Goal: Information Seeking & Learning: Learn about a topic

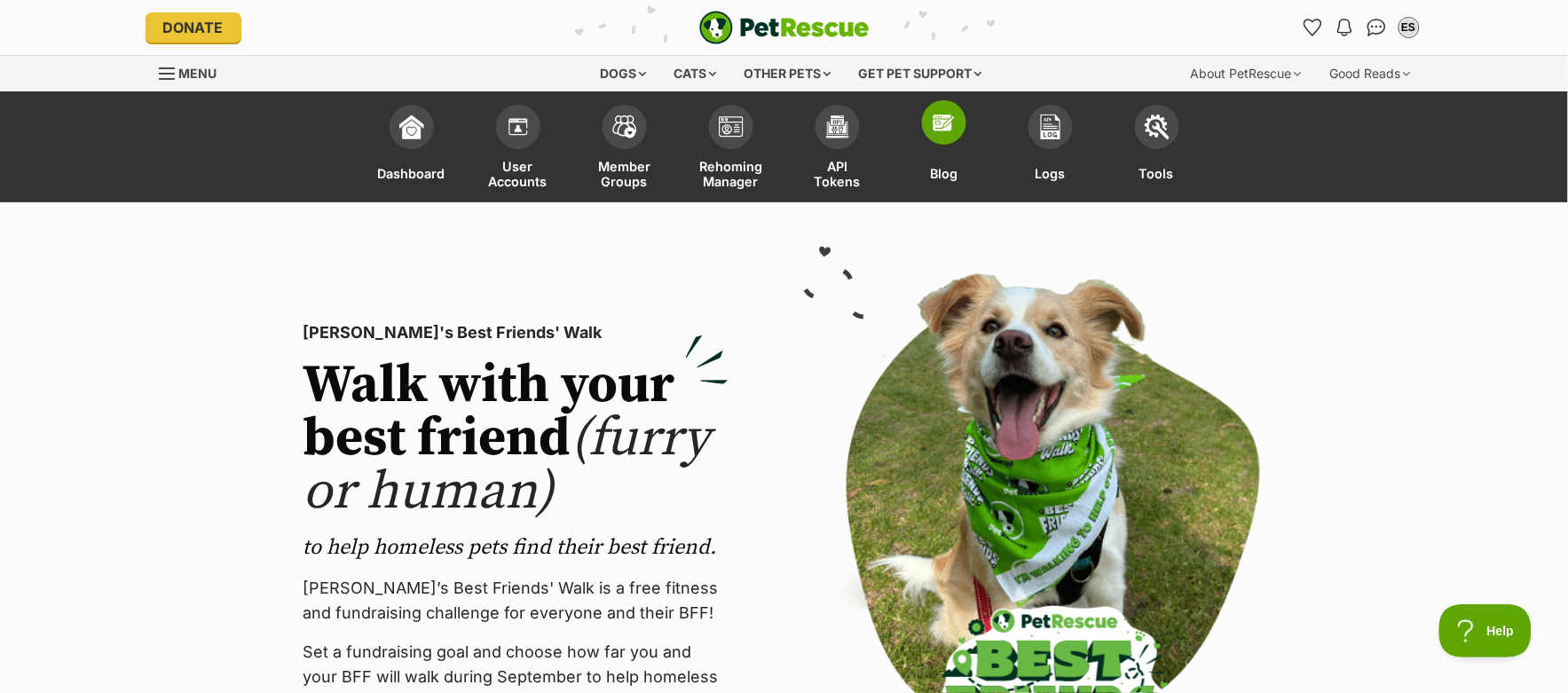
click at [950, 139] on span at bounding box center [944, 122] width 44 height 44
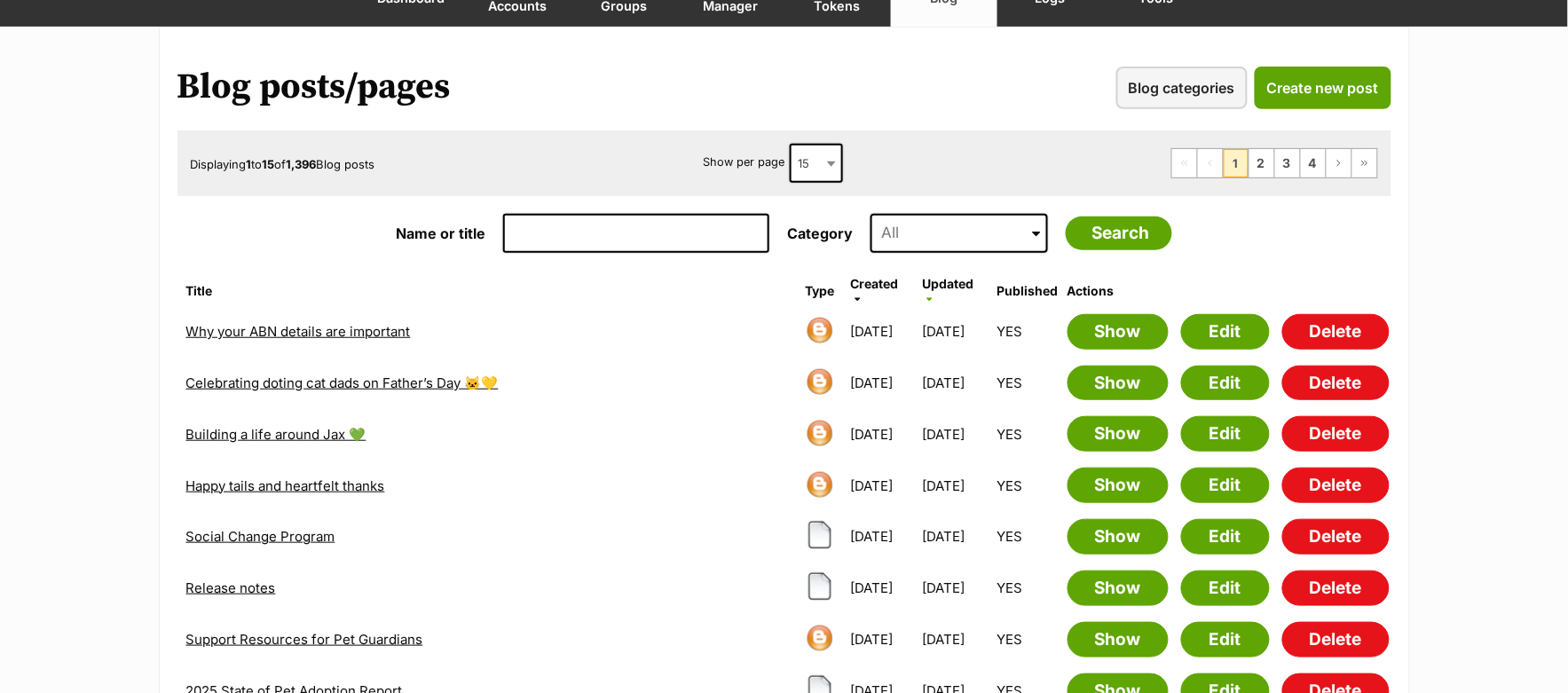
scroll to position [179, 0]
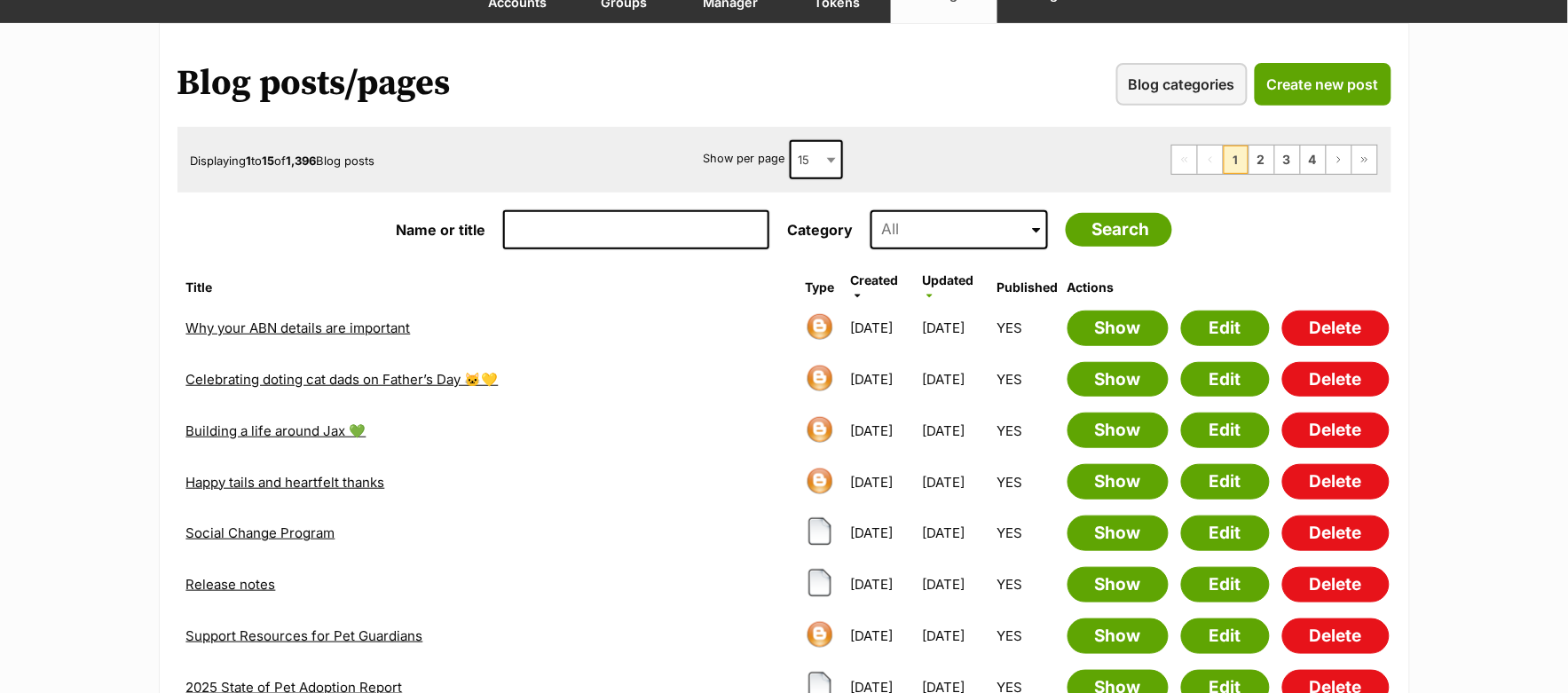
click at [540, 228] on input "Name or title" at bounding box center [635, 229] width 266 height 39
type input "safe"
click at [1065, 213] on input "Search" at bounding box center [1119, 229] width 107 height 34
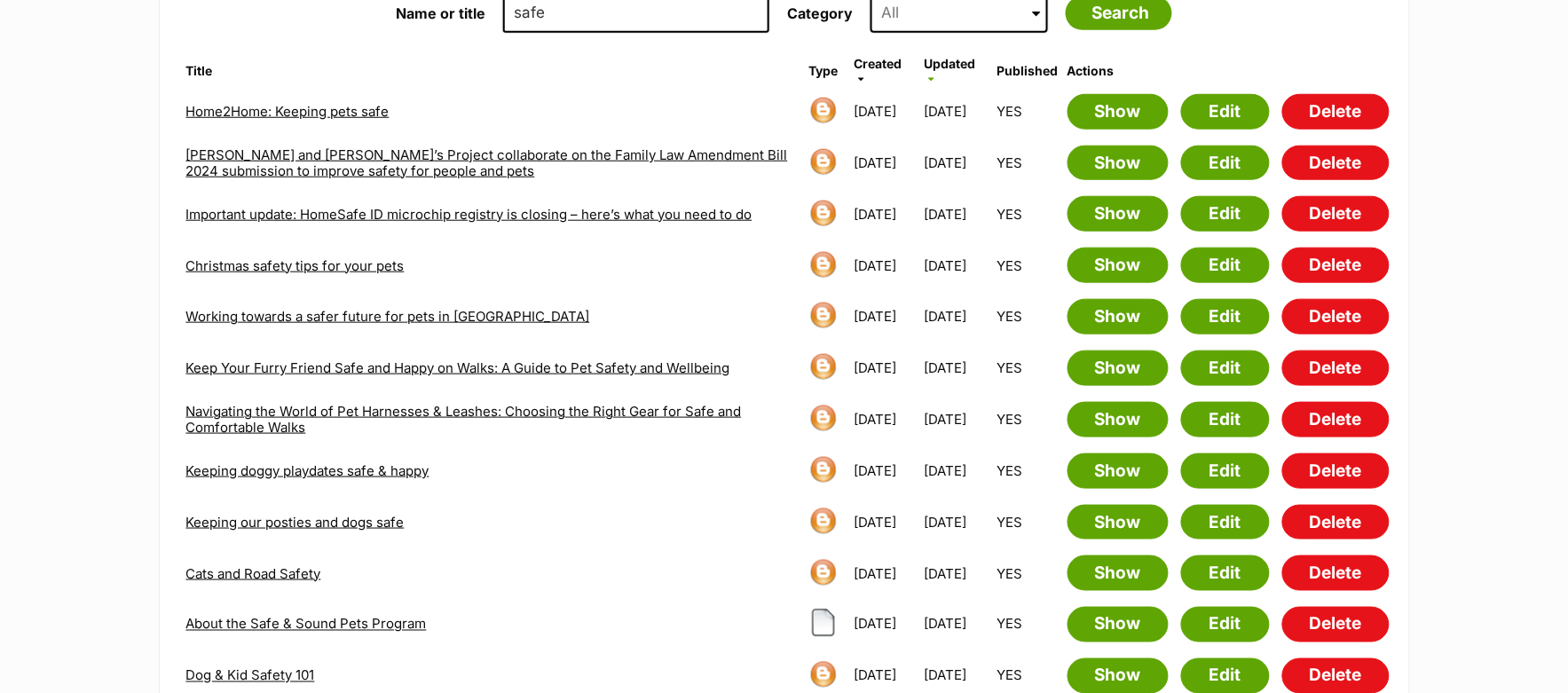
scroll to position [430, 0]
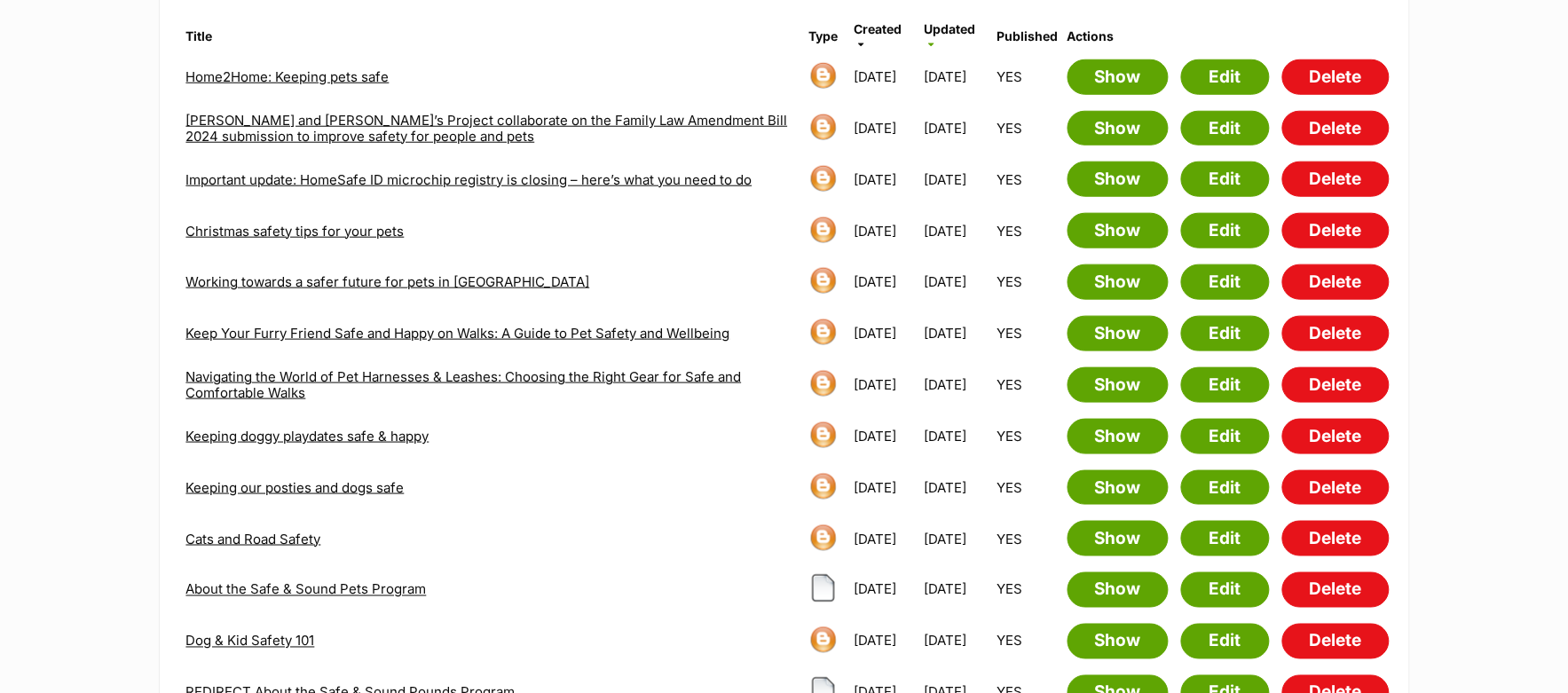
click at [331, 581] on link "About the Safe & Sound Pets Program" at bounding box center [306, 589] width 240 height 17
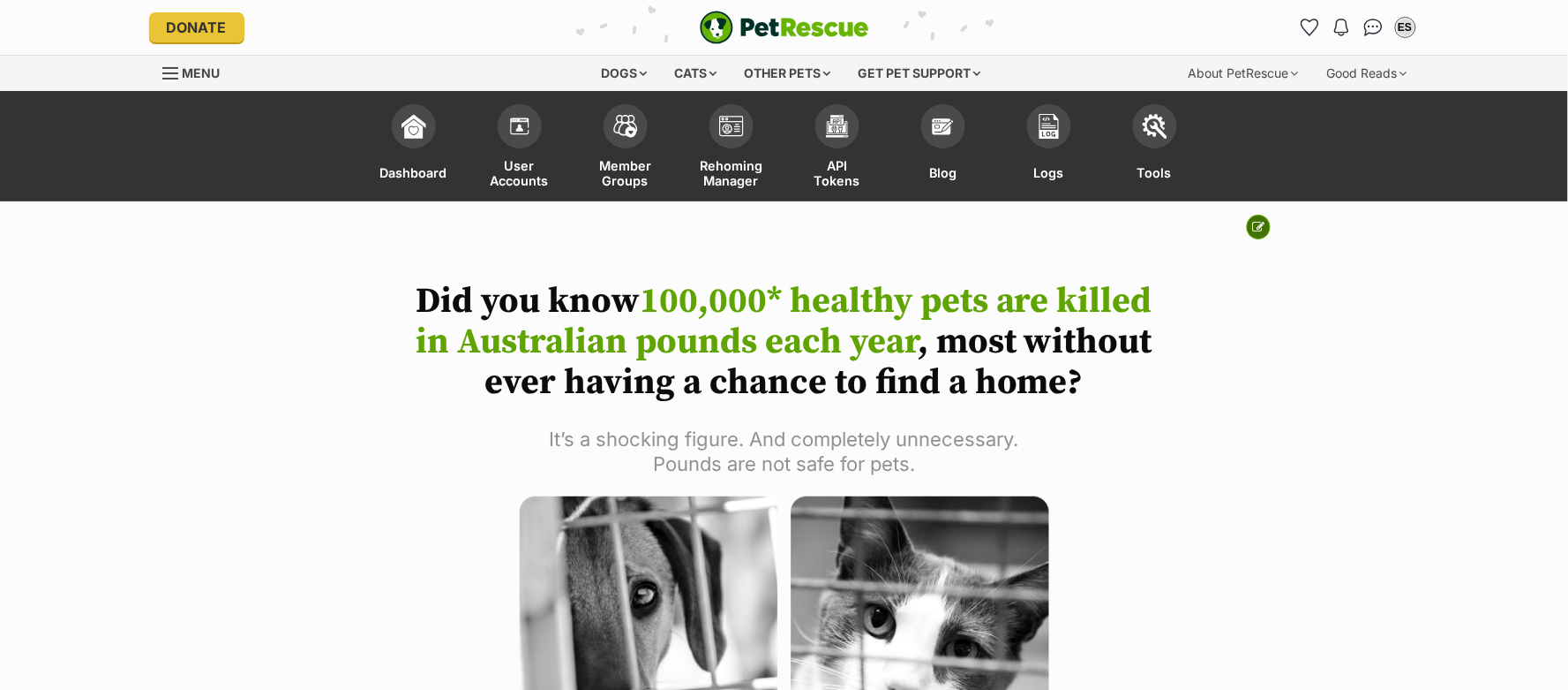
click at [1253, 226] on icon at bounding box center [1258, 226] width 12 height 12
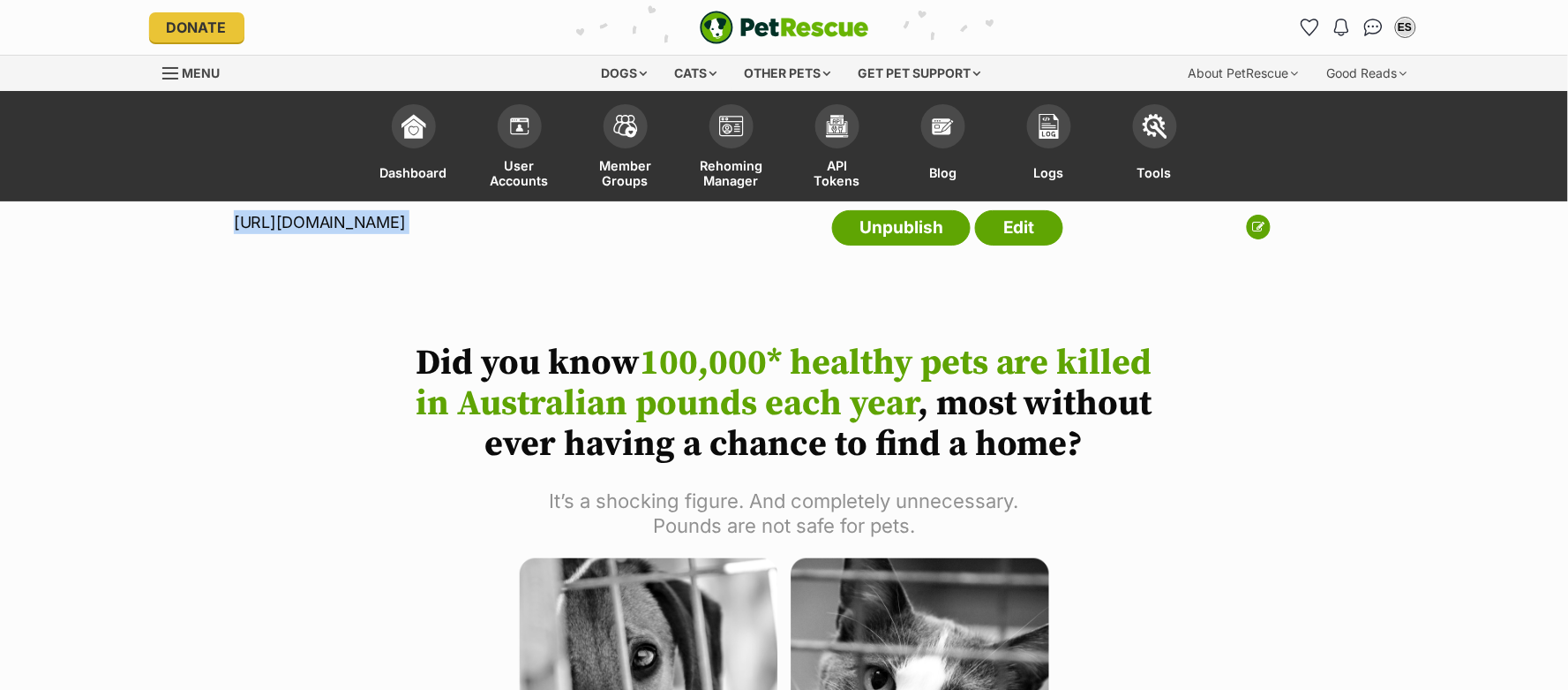
drag, startPoint x: 234, startPoint y: 218, endPoint x: 676, endPoint y: 206, distance: 442.2
click at [676, 206] on div "https://www.petrescue.com.au/about-the-safe-sound-pets-program Unpublish Edit" at bounding box center [648, 232] width 830 height 61
copy div "https://www.petrescue.com.au/about-the-safe-sound-pets-program"
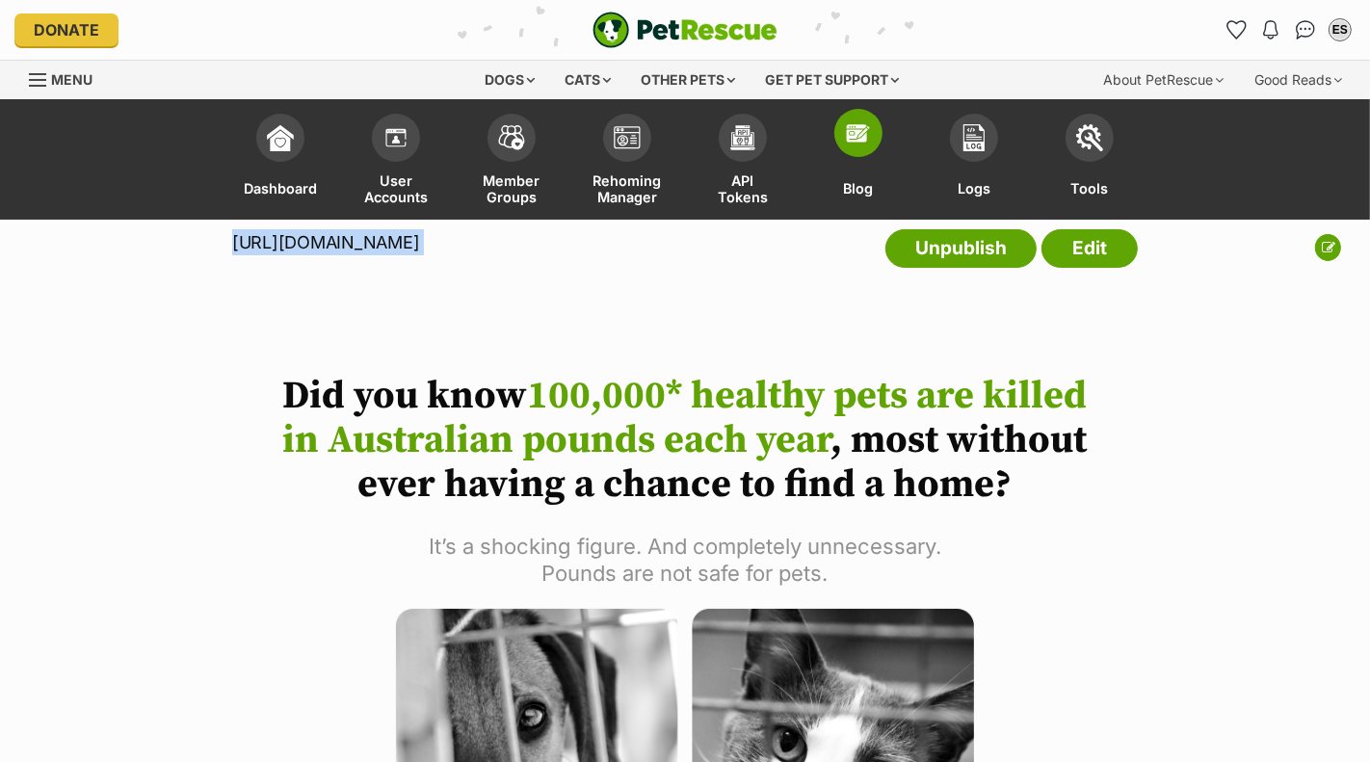
click at [845, 158] on link "Blog" at bounding box center [859, 162] width 116 height 116
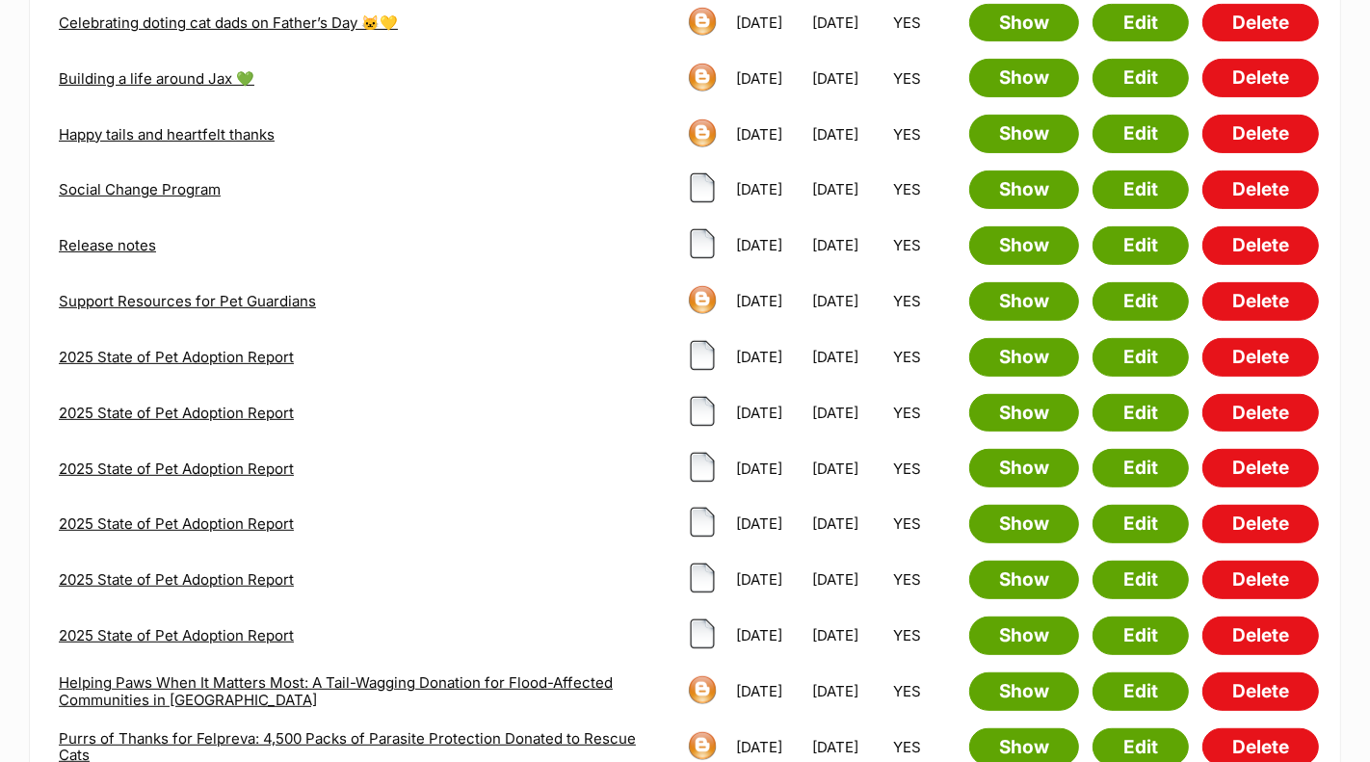
scroll to position [583, 0]
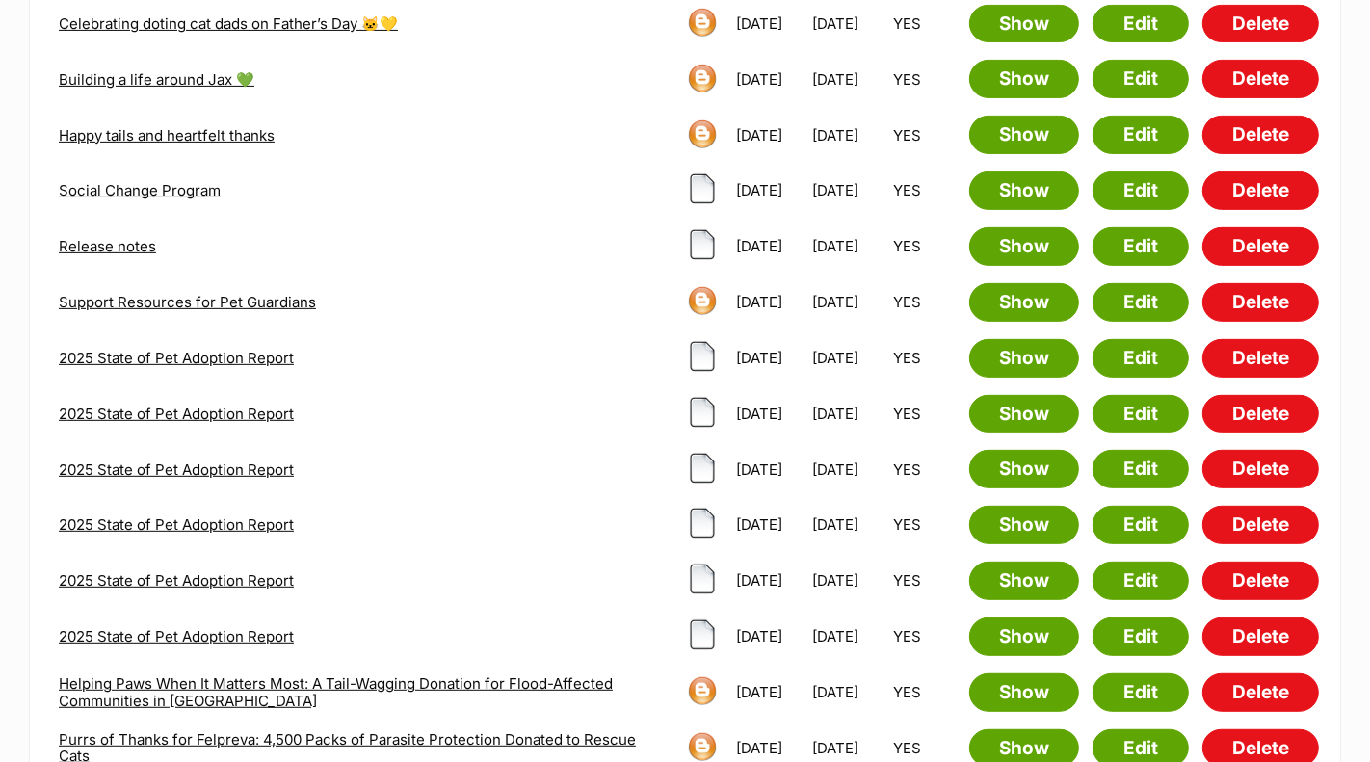
click at [191, 352] on link "2025 State of Pet Adoption Report" at bounding box center [176, 358] width 235 height 18
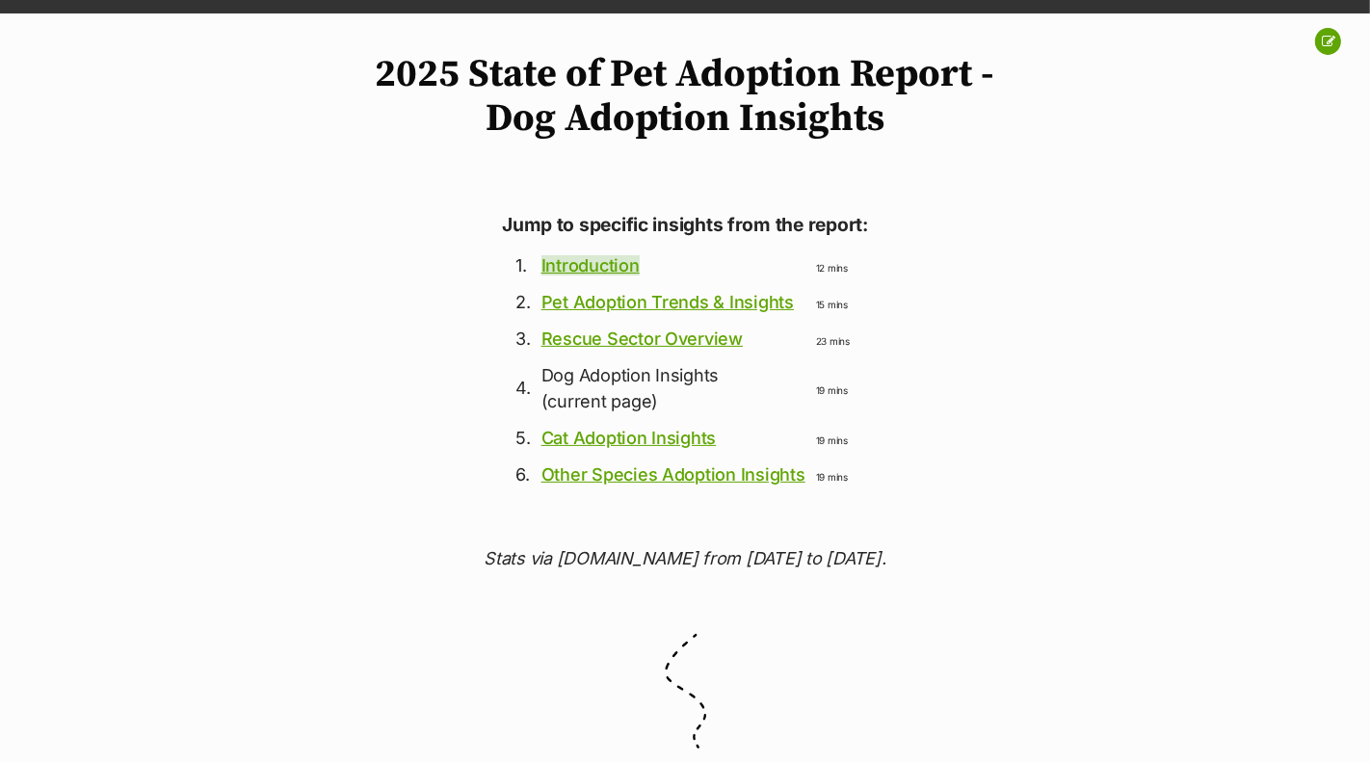
click at [624, 269] on link "Introduction" at bounding box center [591, 265] width 98 height 20
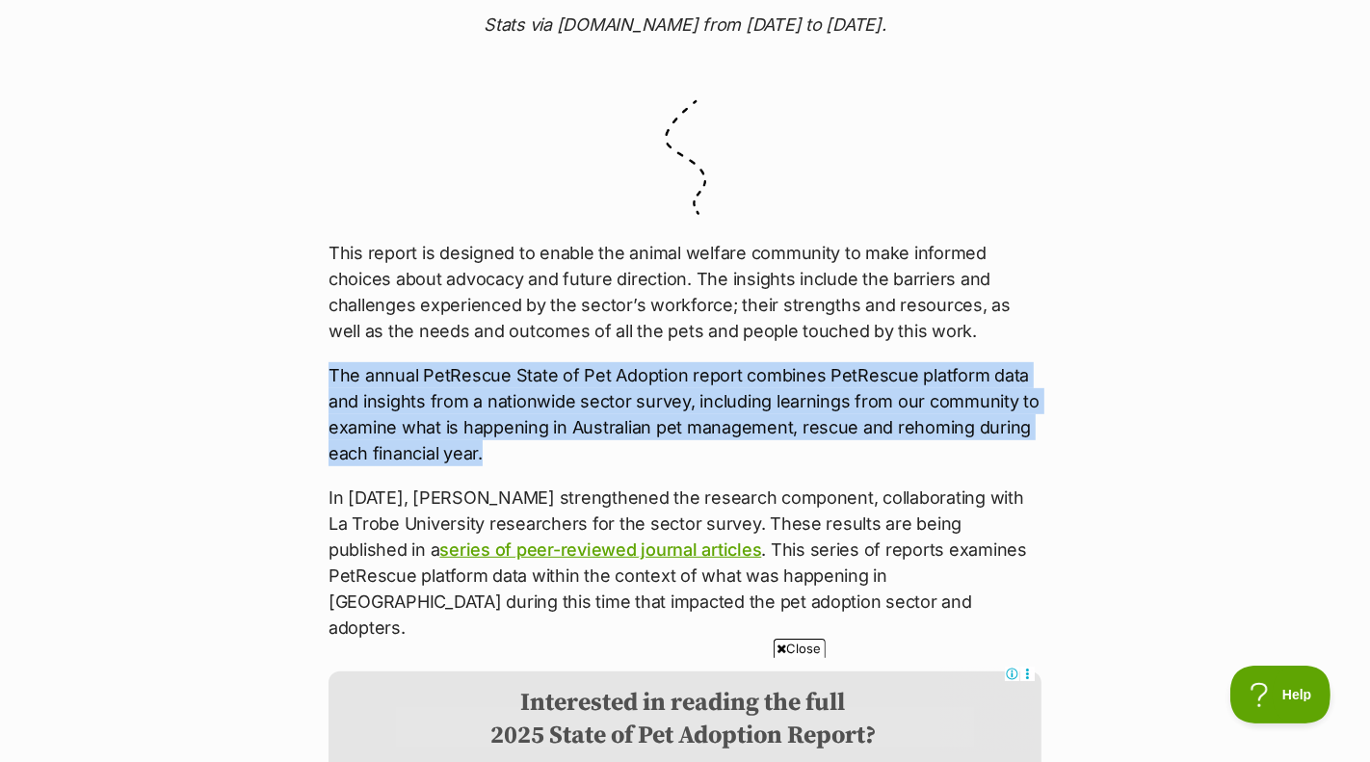
drag, startPoint x: 331, startPoint y: 373, endPoint x: 482, endPoint y: 451, distance: 170.2
click at [482, 451] on p "The annual PetRescue State of Pet Adoption report combines PetRescue platform d…" at bounding box center [685, 414] width 713 height 104
copy p "The annual PetRescue State of Pet Adoption report combines PetRescue platform d…"
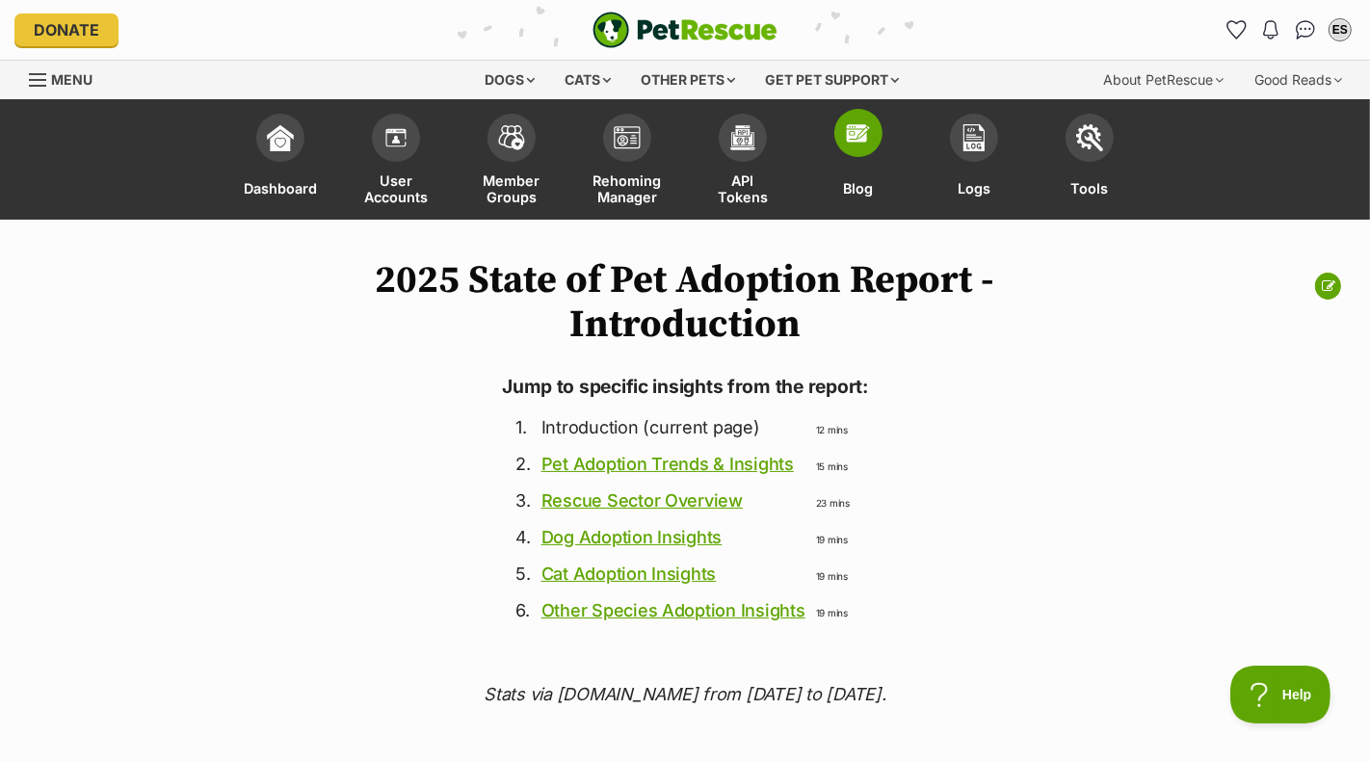
click at [857, 139] on img at bounding box center [858, 132] width 27 height 27
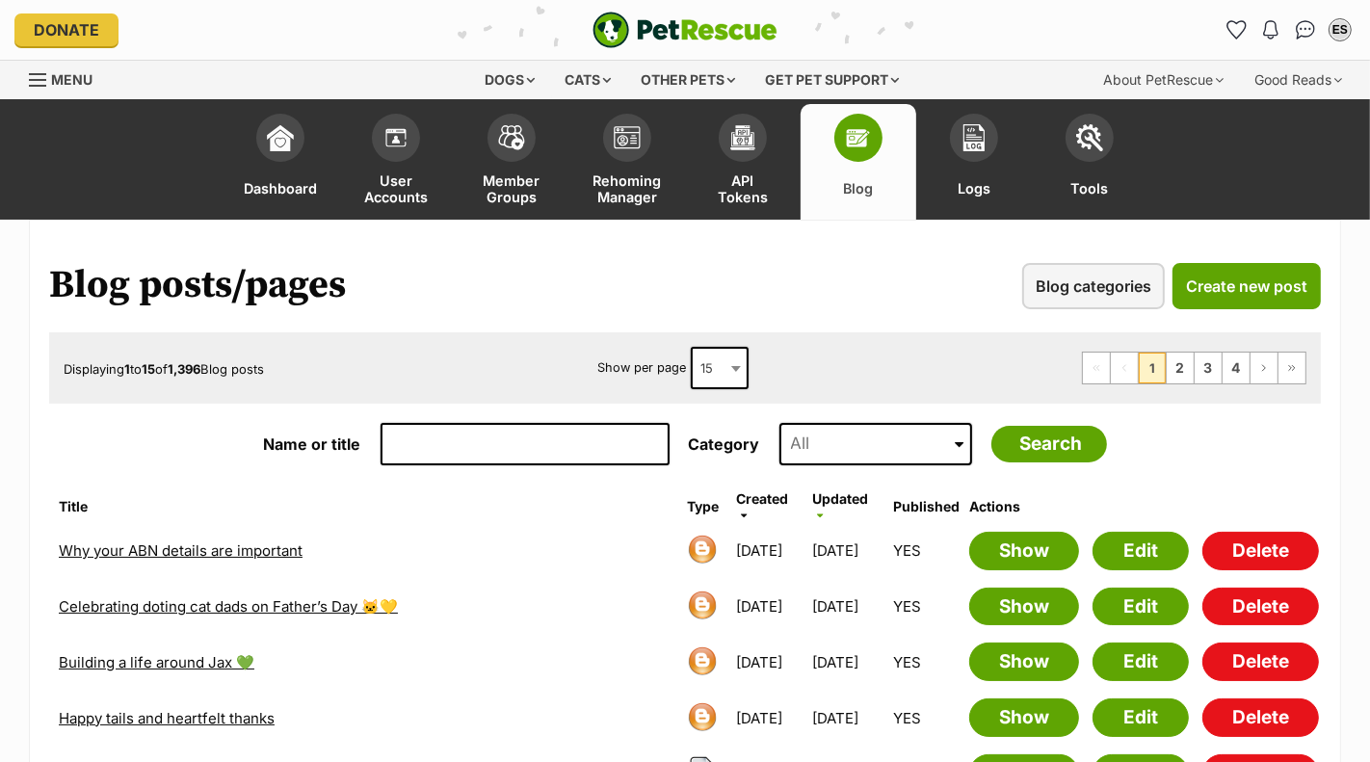
click at [455, 436] on input "Name or title" at bounding box center [525, 444] width 289 height 42
type input "state"
click at [992, 426] on input "Search" at bounding box center [1050, 444] width 116 height 37
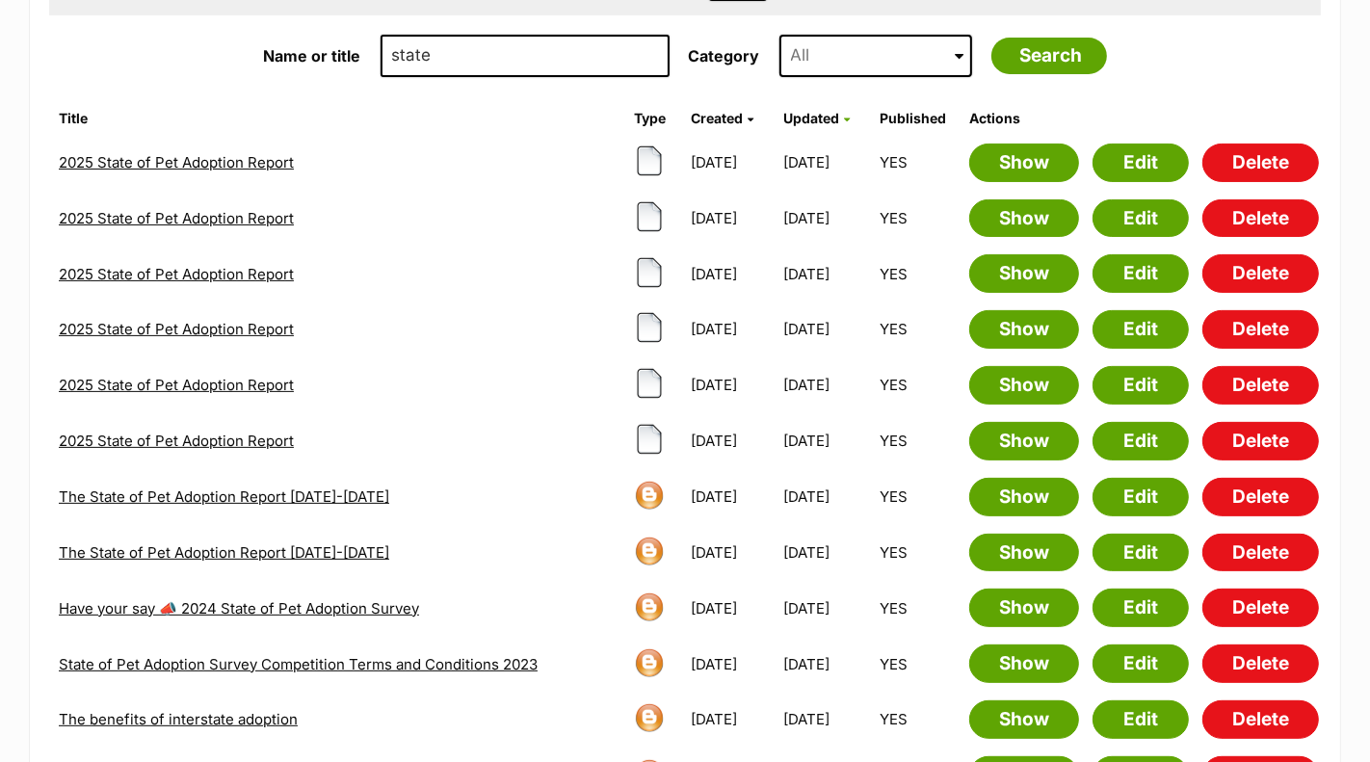
scroll to position [477, 0]
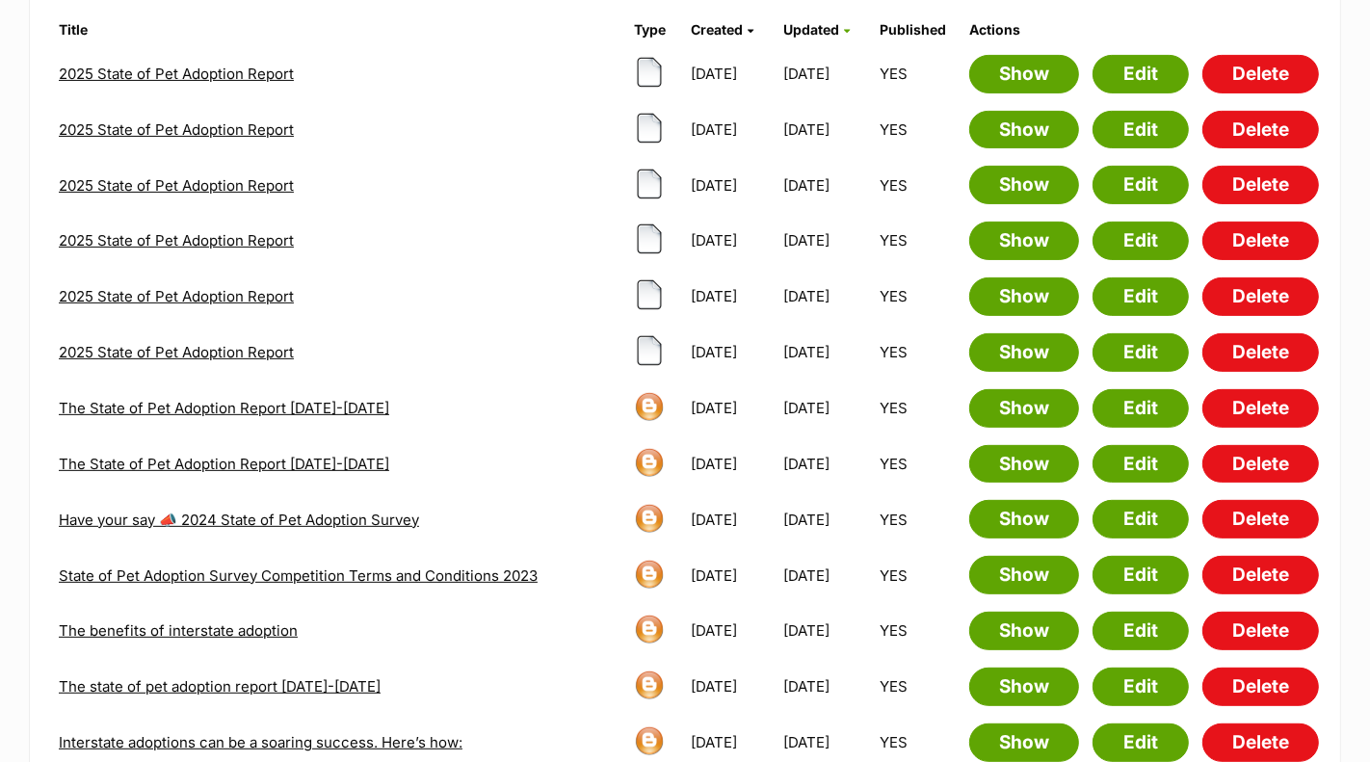
click at [335, 455] on link "The State of Pet Adoption Report [DATE]-[DATE]" at bounding box center [224, 464] width 331 height 18
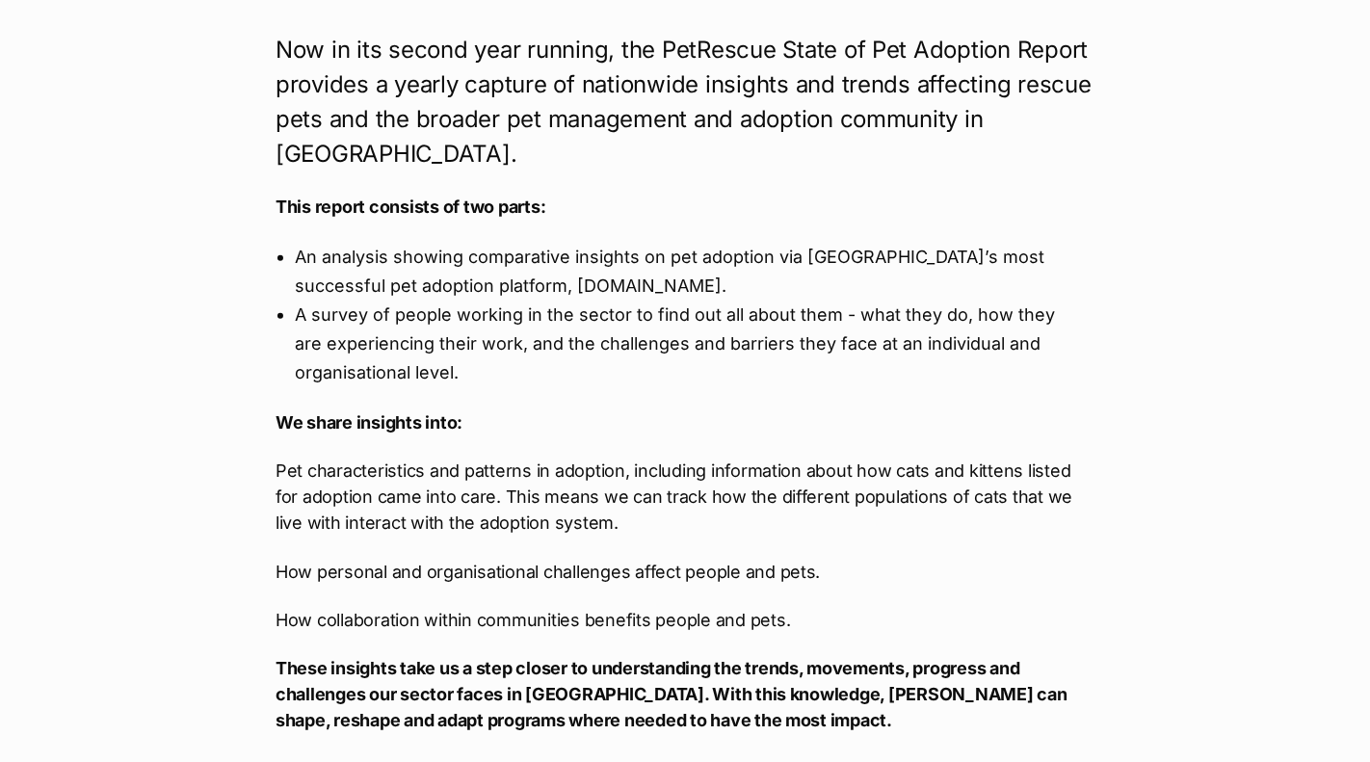
scroll to position [1111, 0]
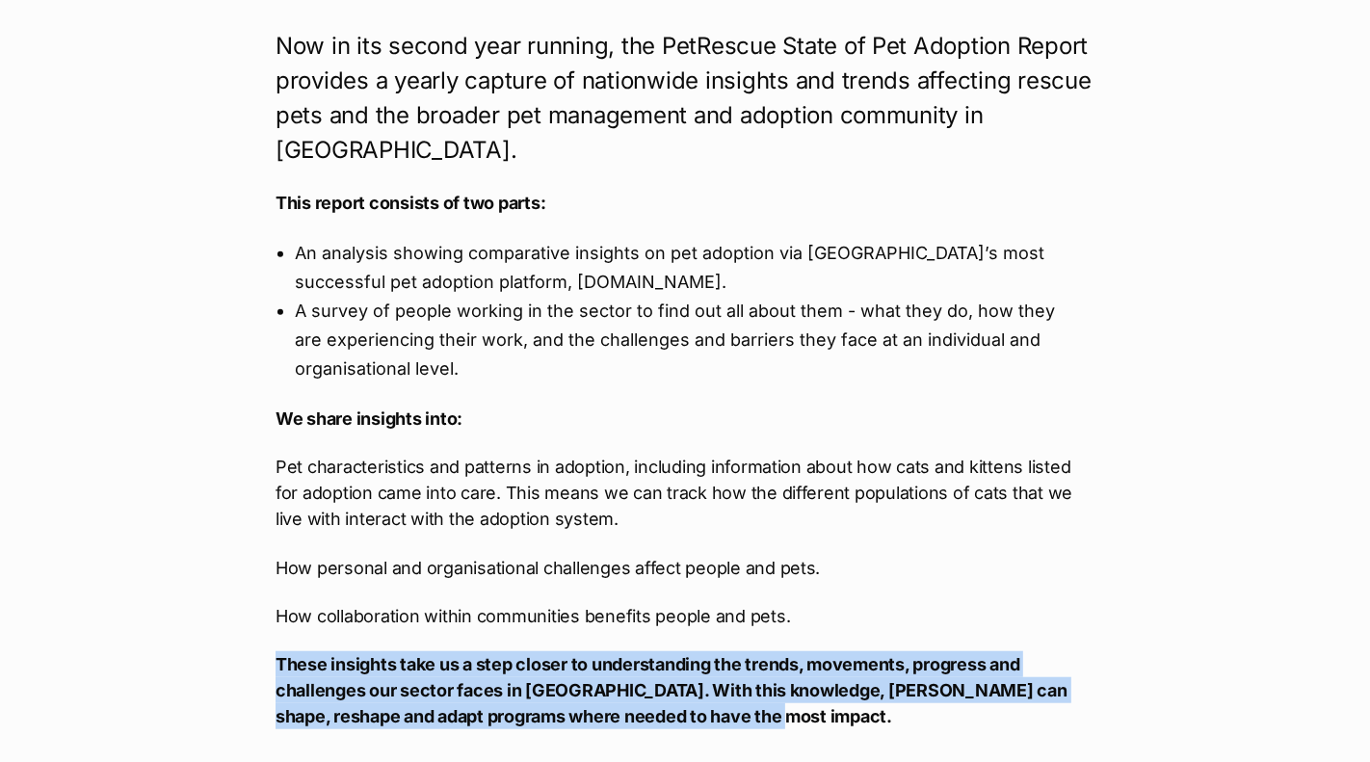
drag, startPoint x: 278, startPoint y: 657, endPoint x: 748, endPoint y: 716, distance: 472.9
click at [748, 716] on p "These insights take us a step closer to understanding the trends, movements, pr…" at bounding box center [685, 690] width 819 height 78
copy strong "These insights take us a step closer to understanding the trends, movements, pr…"
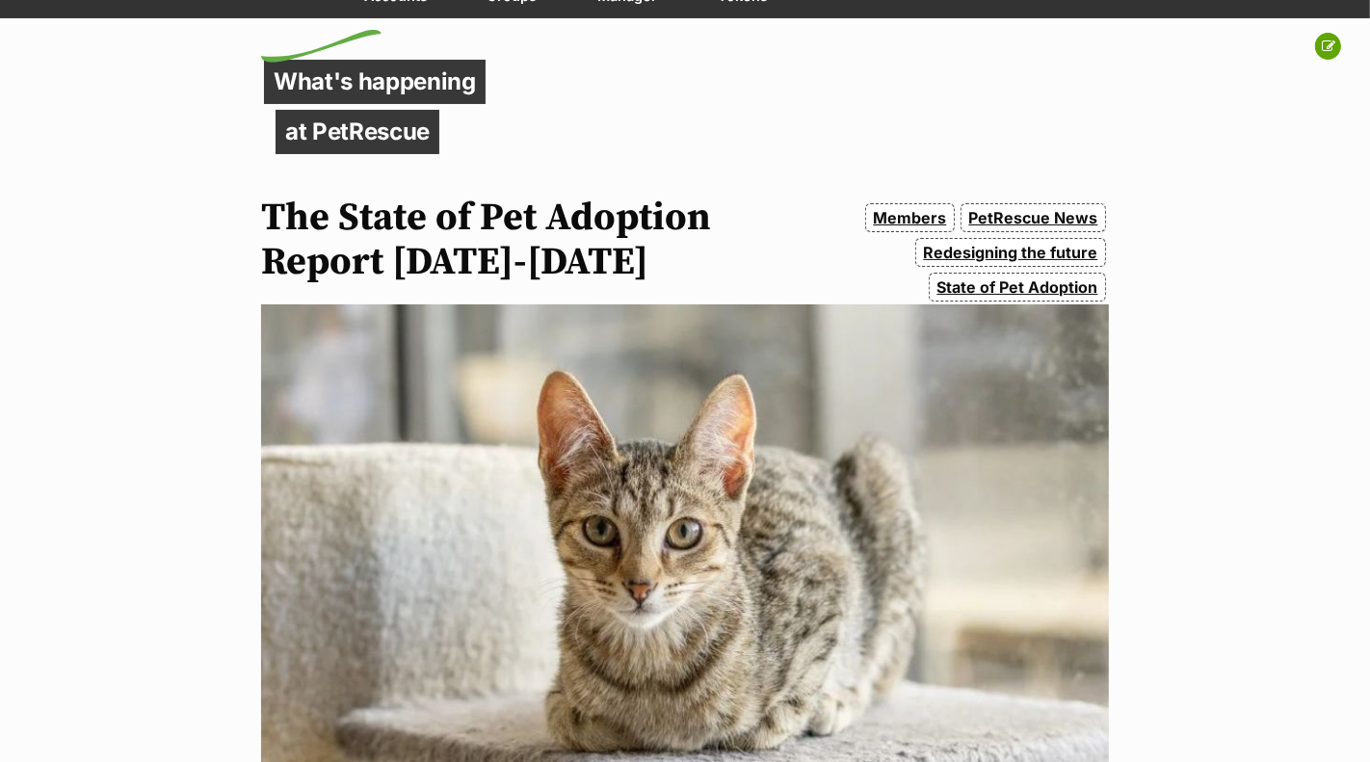
scroll to position [0, 0]
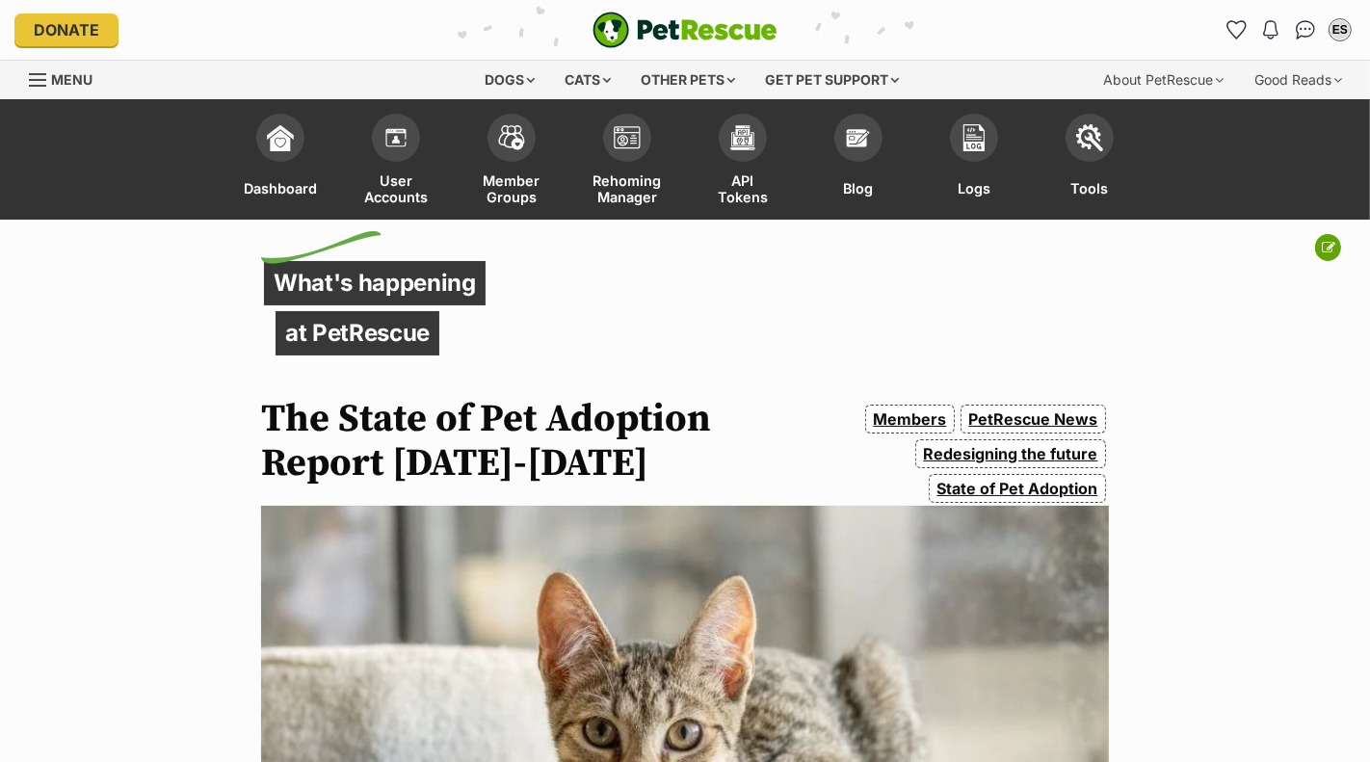
click at [1014, 492] on link "State of Pet Adoption" at bounding box center [1017, 488] width 177 height 29
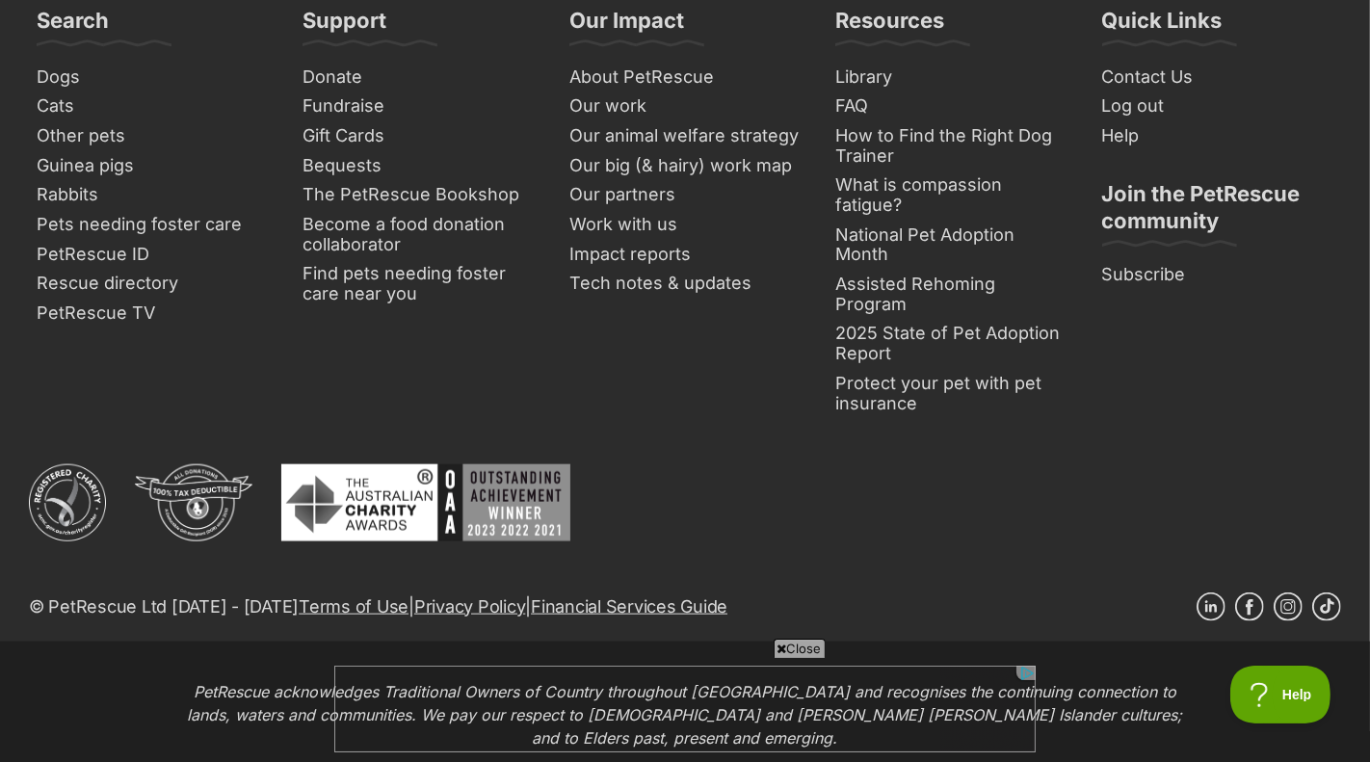
scroll to position [1592, 0]
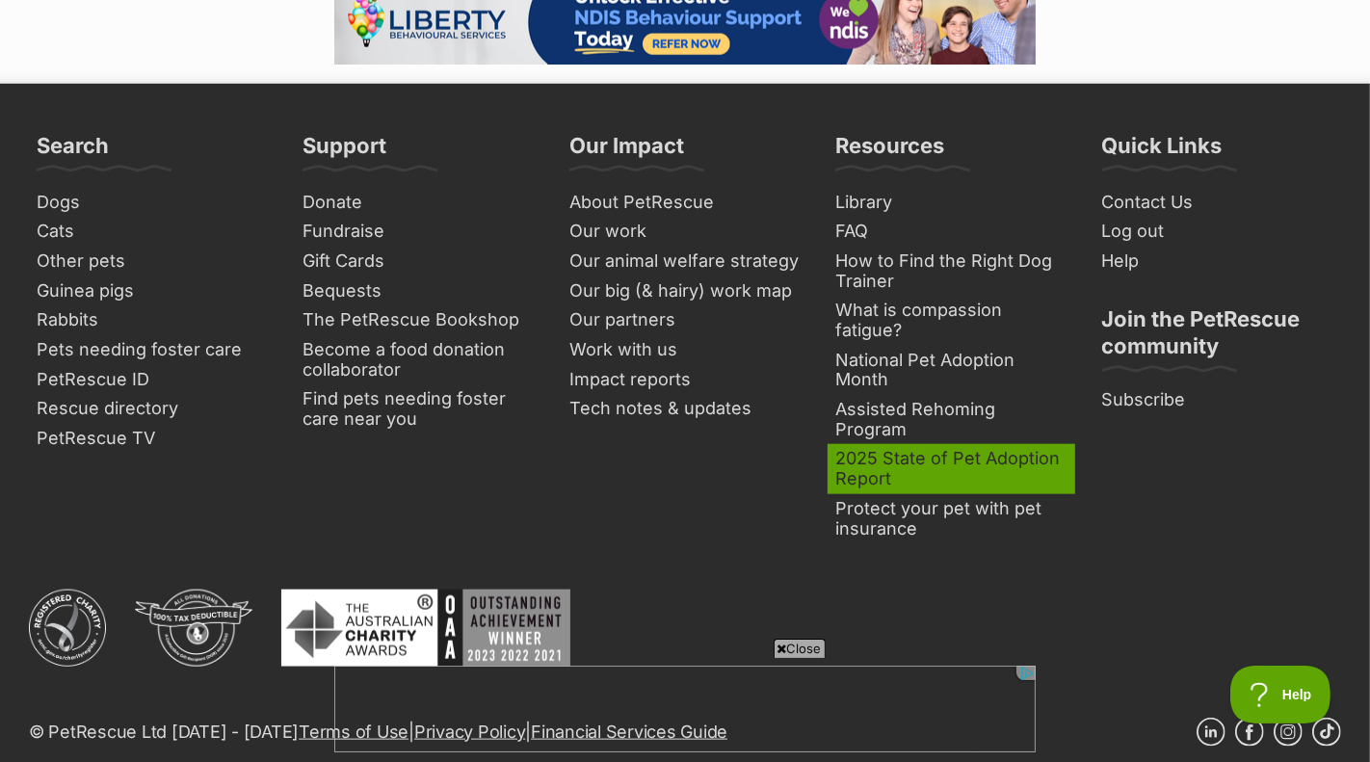
click at [951, 444] on link "2025 State of Pet Adoption Report" at bounding box center [951, 468] width 247 height 49
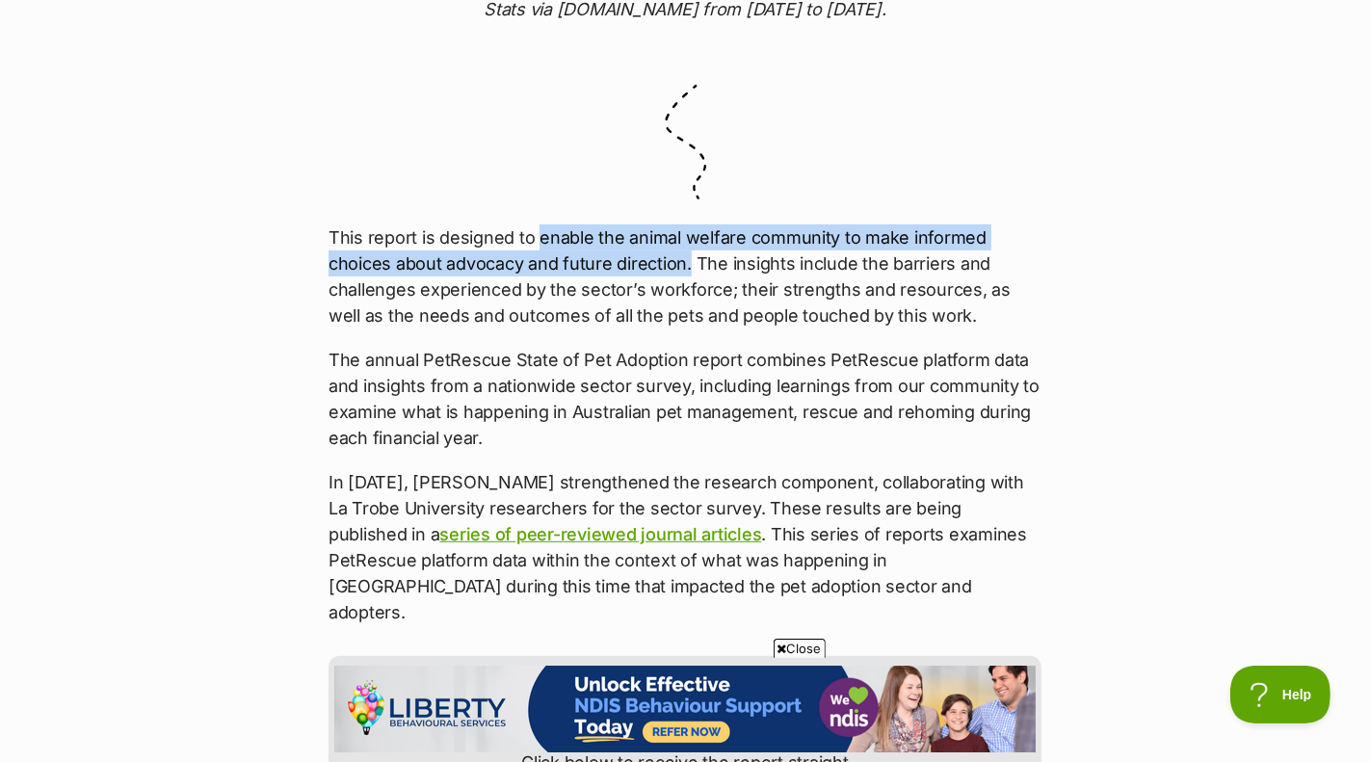
drag, startPoint x: 537, startPoint y: 241, endPoint x: 691, endPoint y: 264, distance: 155.9
click at [691, 264] on p "This report is designed to enable the animal welfare community to make informed…" at bounding box center [685, 277] width 713 height 104
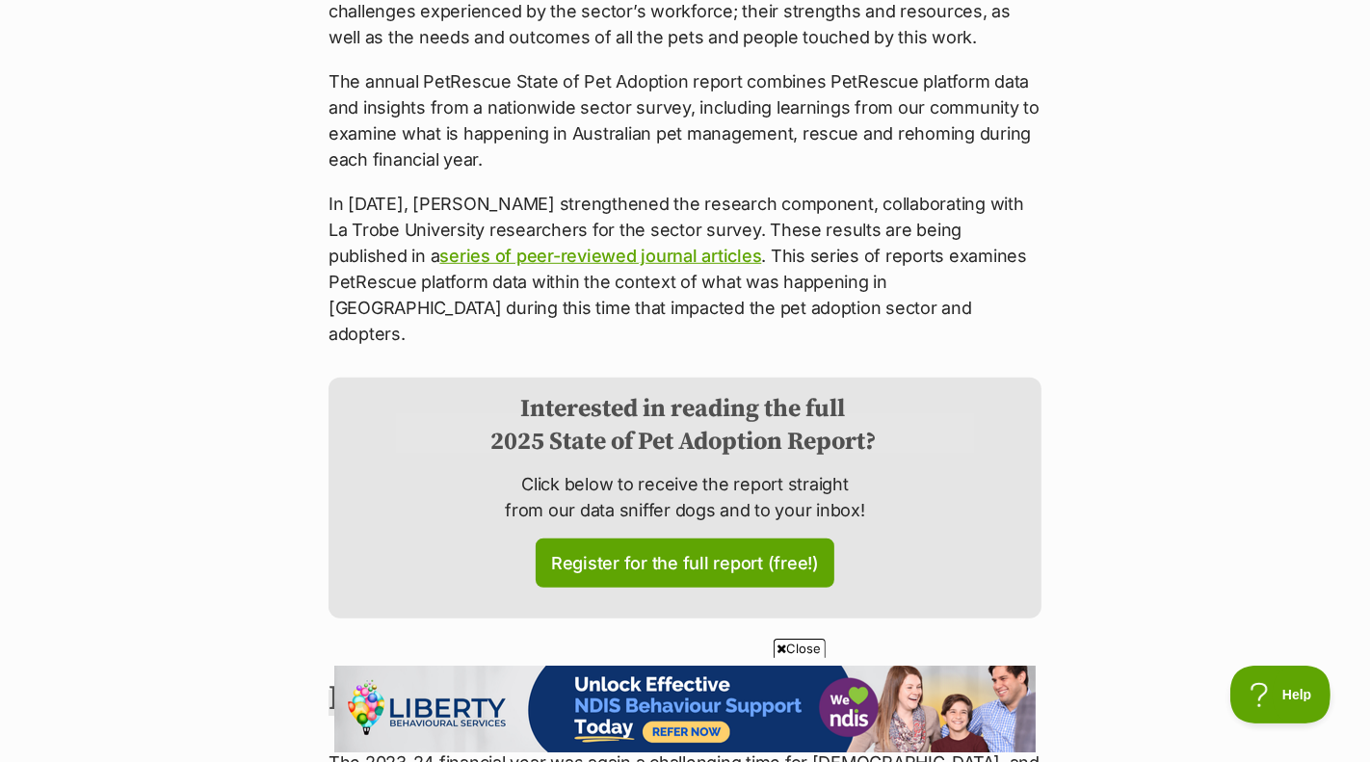
scroll to position [761, 0]
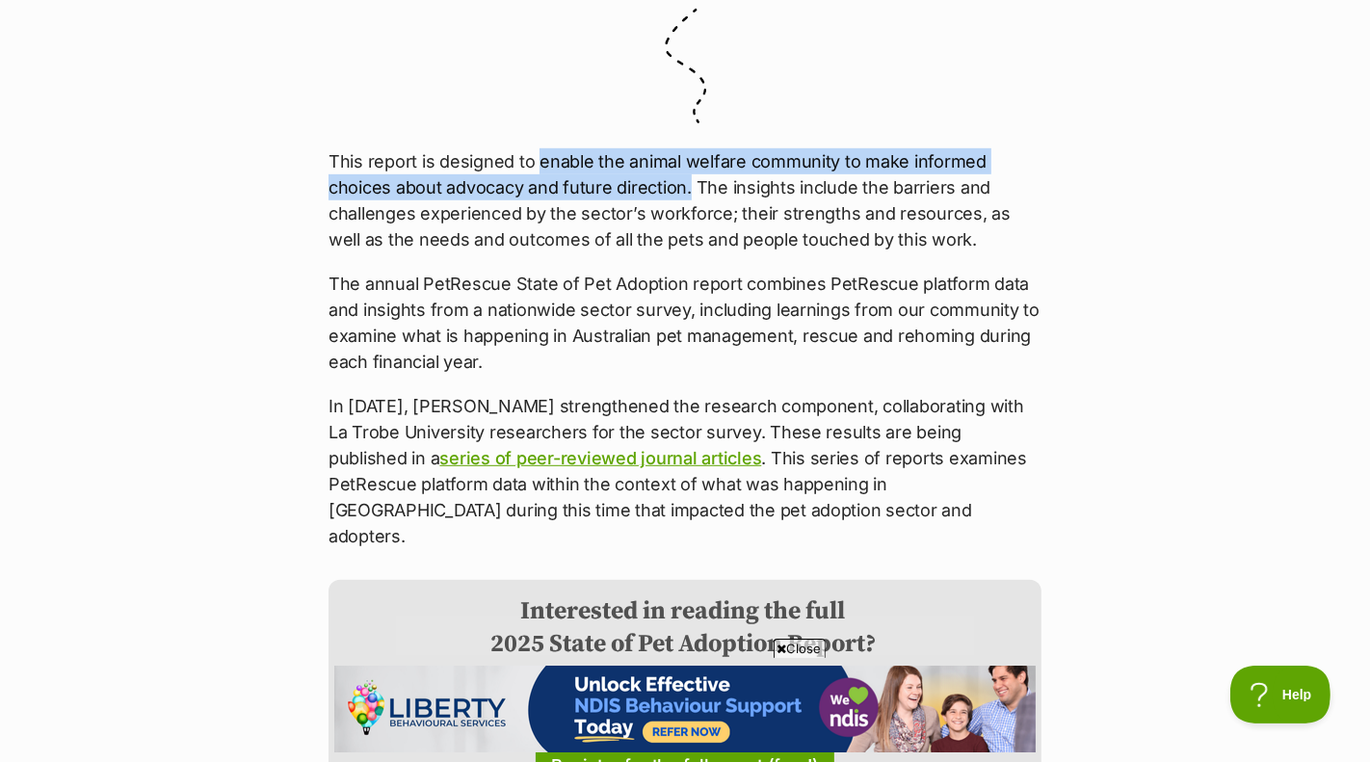
copy p "enable the animal welfare community to make informed choices about advocacy and…"
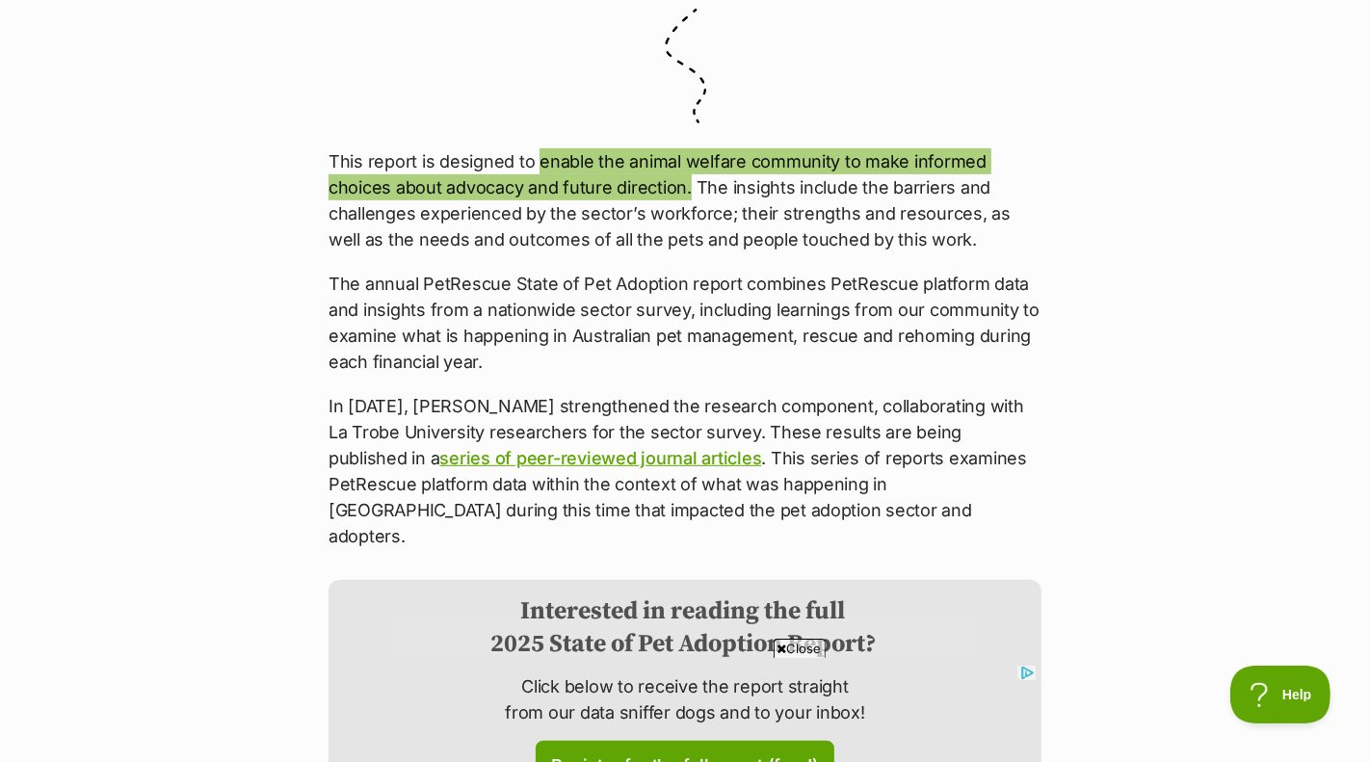
scroll to position [0, 0]
